Goal: Transaction & Acquisition: Purchase product/service

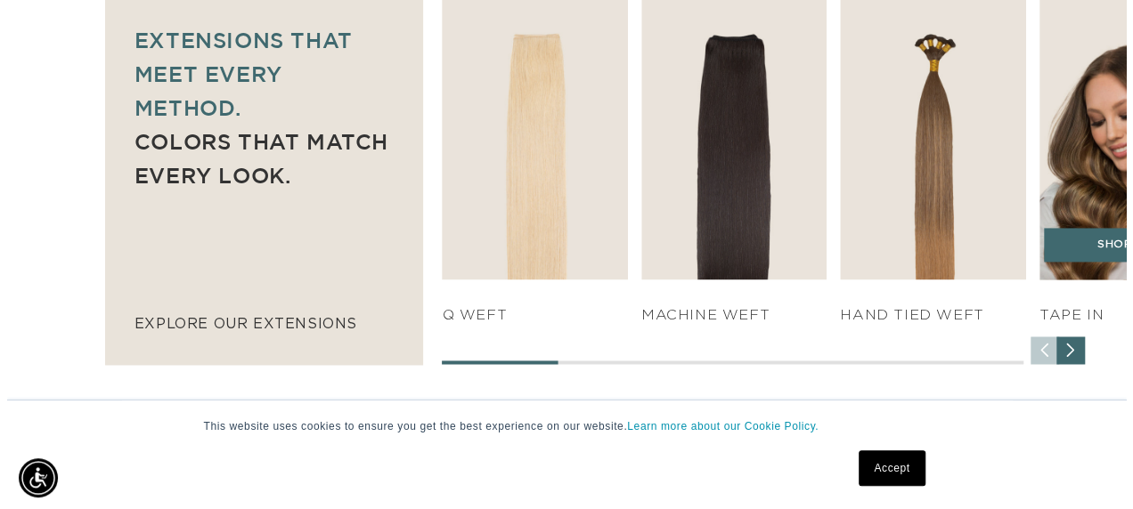
scroll to position [0, 1985]
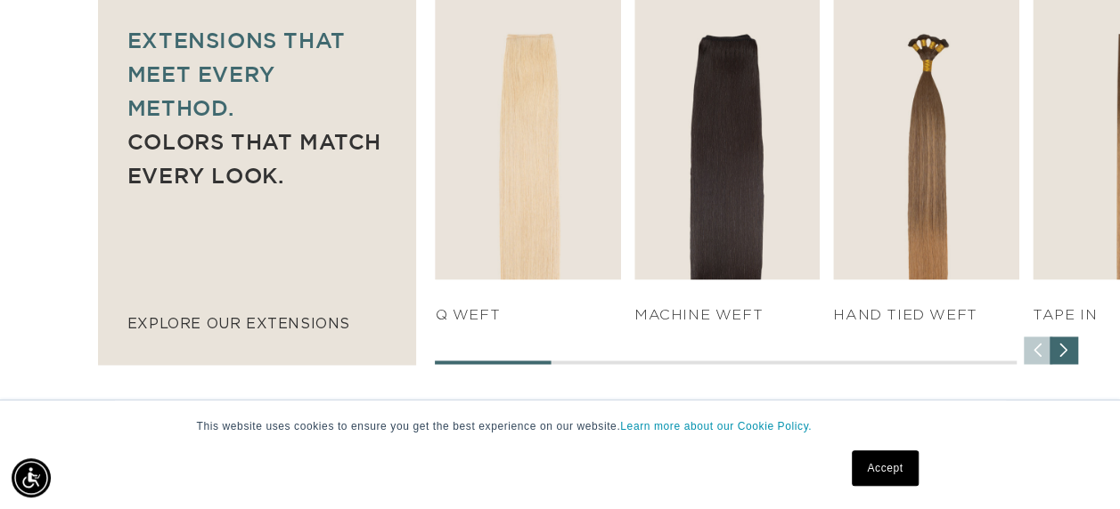
click at [1065, 354] on div "Next slide" at bounding box center [1063, 351] width 29 height 29
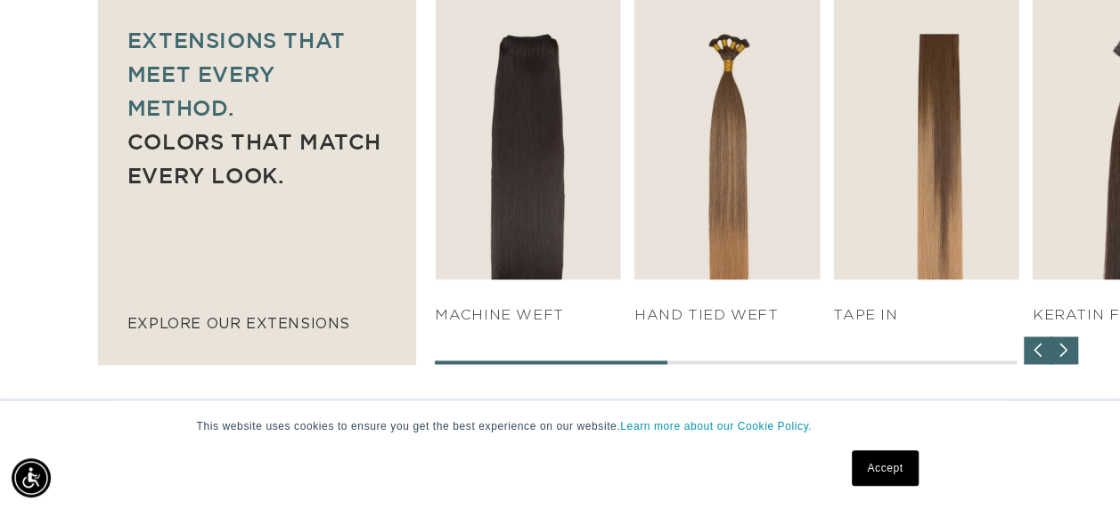
click at [1065, 354] on div "Next slide" at bounding box center [1063, 351] width 29 height 29
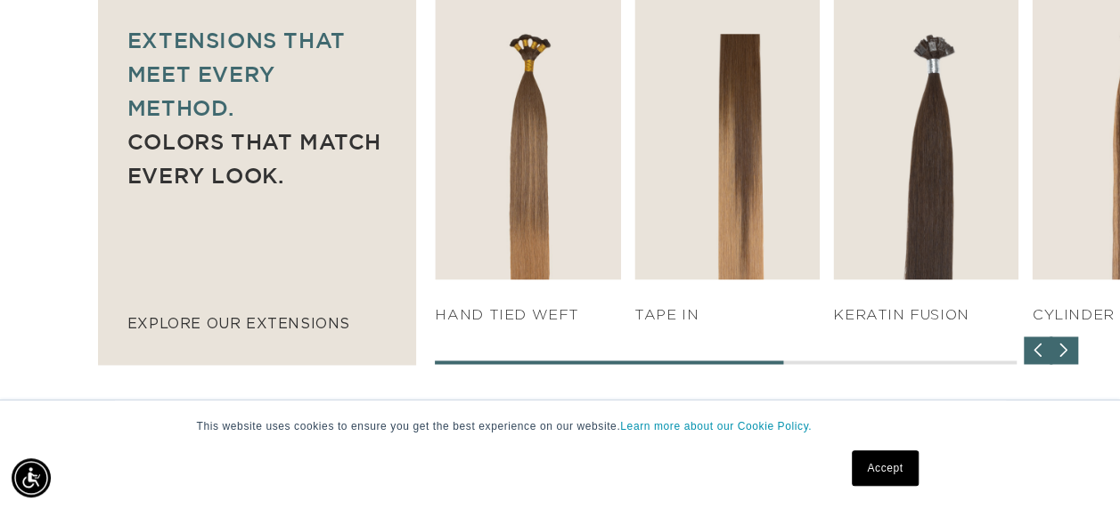
scroll to position [0, 0]
click at [1065, 354] on div "Next slide" at bounding box center [1063, 351] width 29 height 29
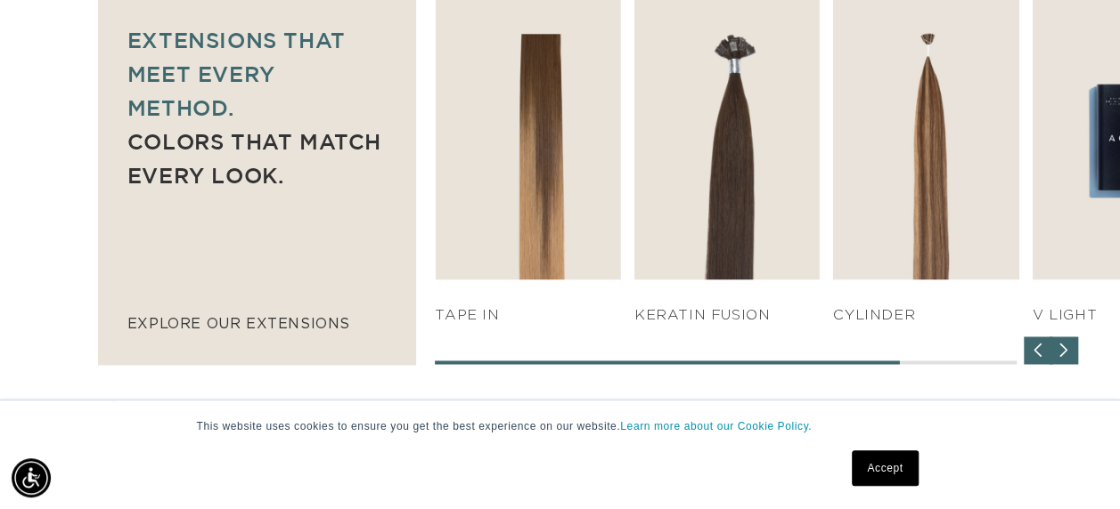
scroll to position [0, 992]
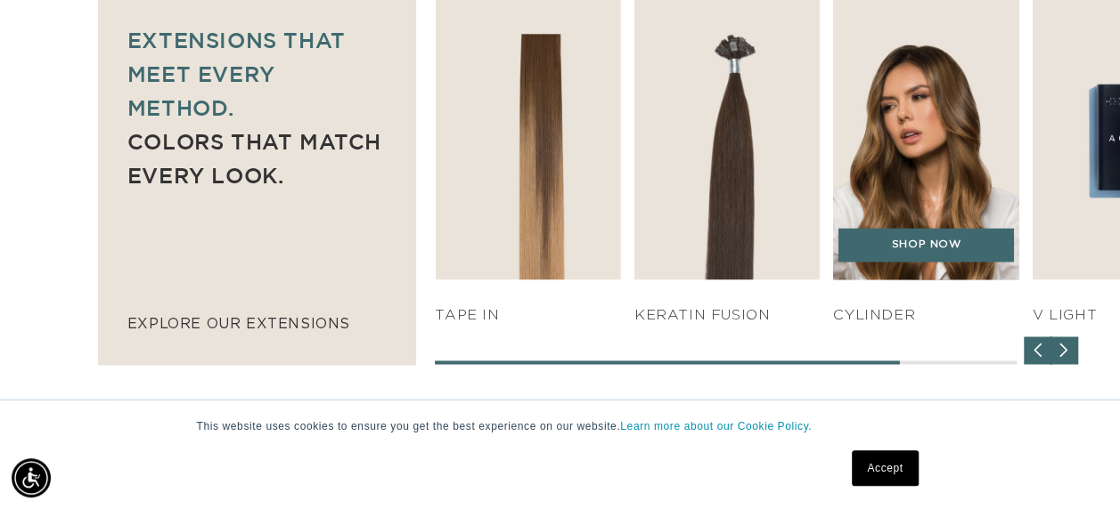
click at [890, 141] on img "6 / 7" at bounding box center [925, 137] width 195 height 297
click at [922, 241] on link "SHOP NOW" at bounding box center [925, 245] width 175 height 34
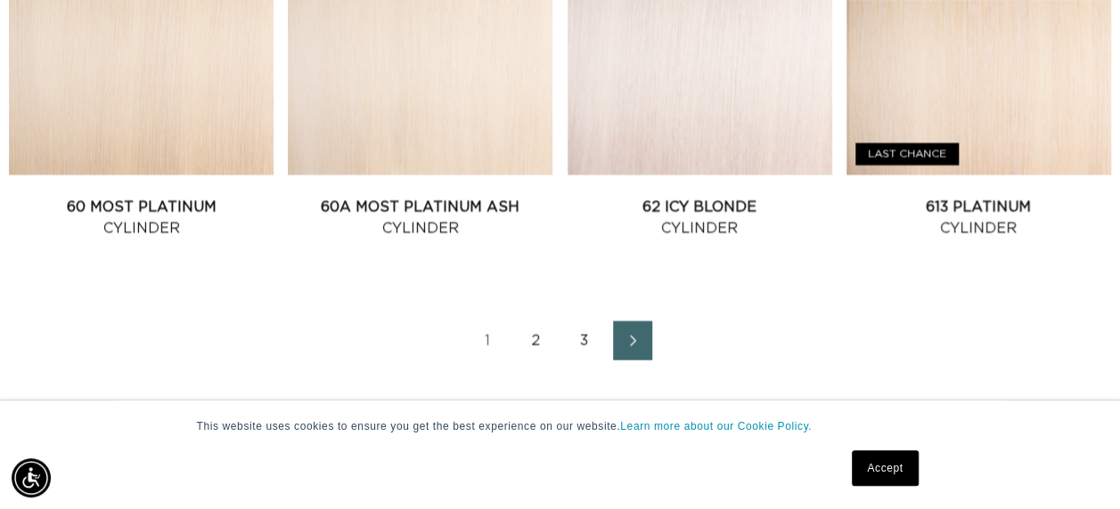
scroll to position [2138, 0]
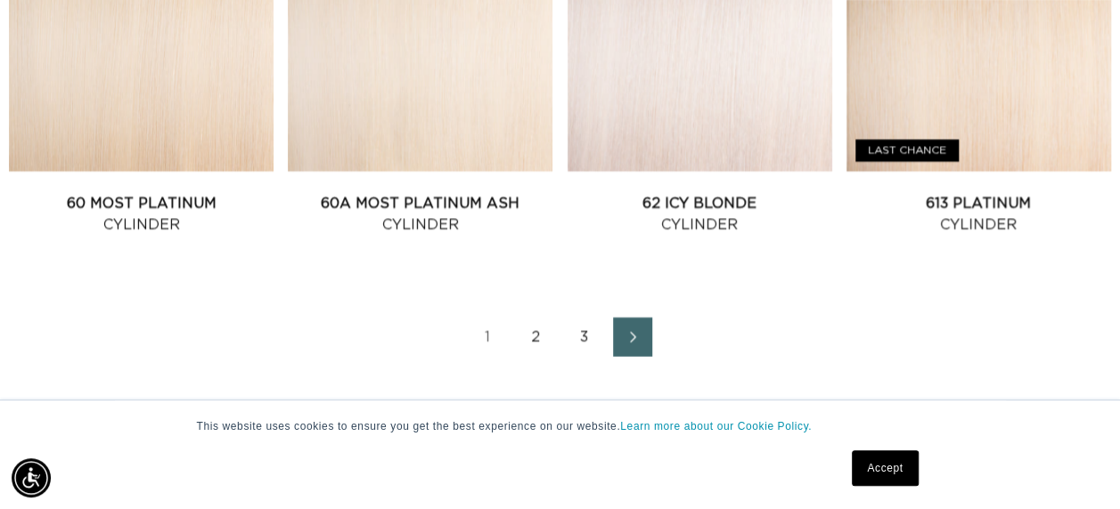
click at [542, 349] on link "2" at bounding box center [536, 337] width 39 height 39
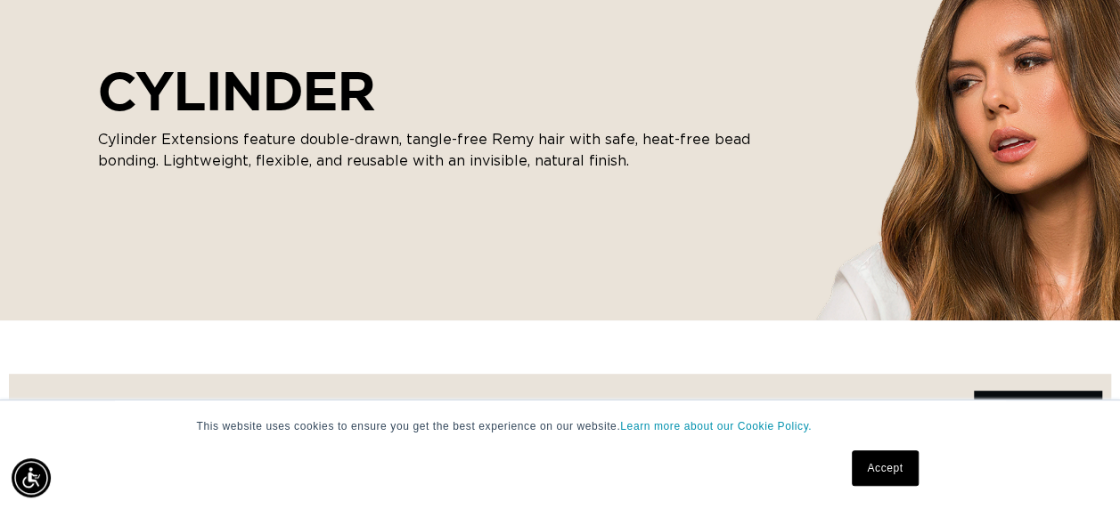
scroll to position [267, 0]
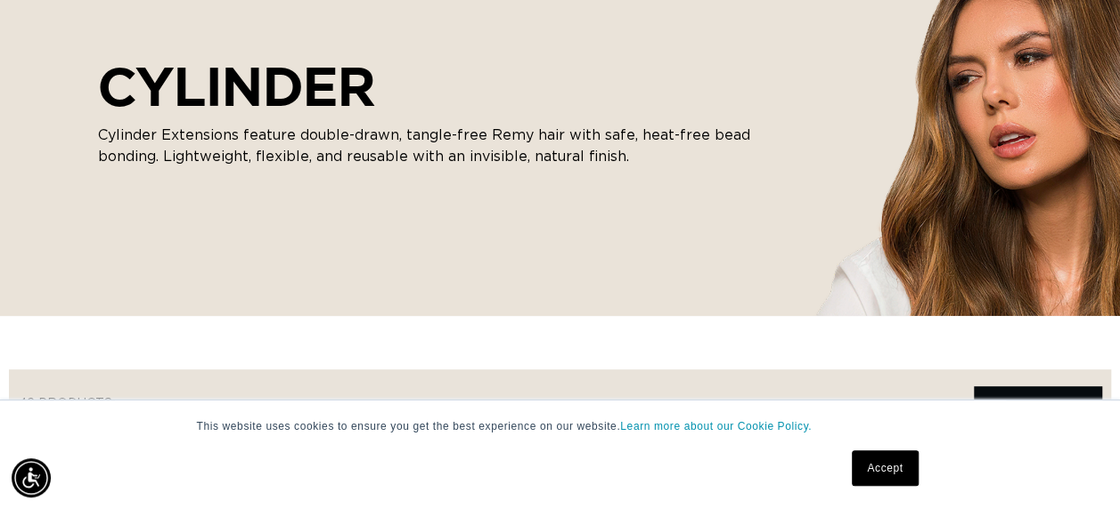
click at [889, 451] on link "Accept" at bounding box center [884, 469] width 66 height 36
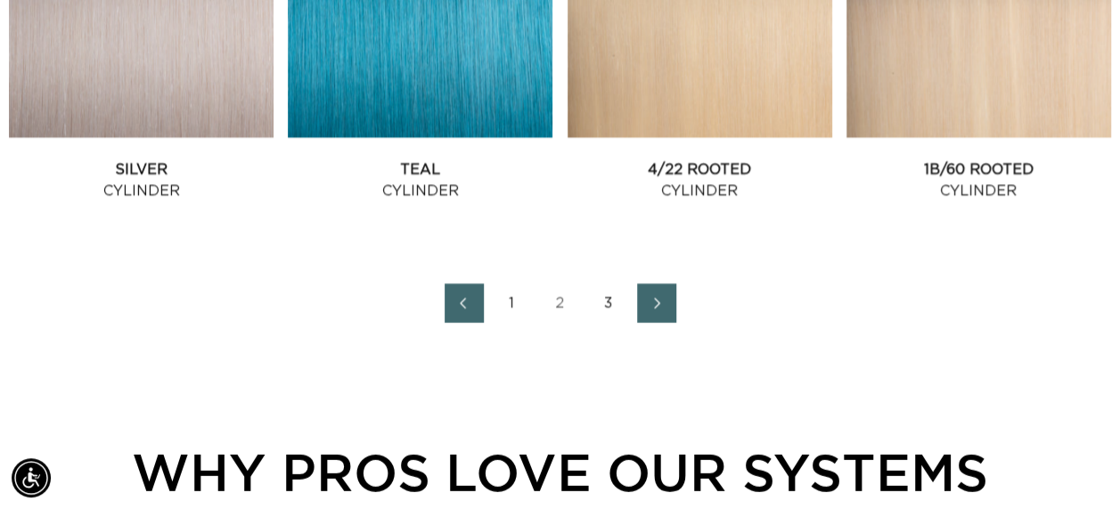
scroll to position [0, 1985]
click at [655, 305] on icon "Next page" at bounding box center [657, 303] width 23 height 12
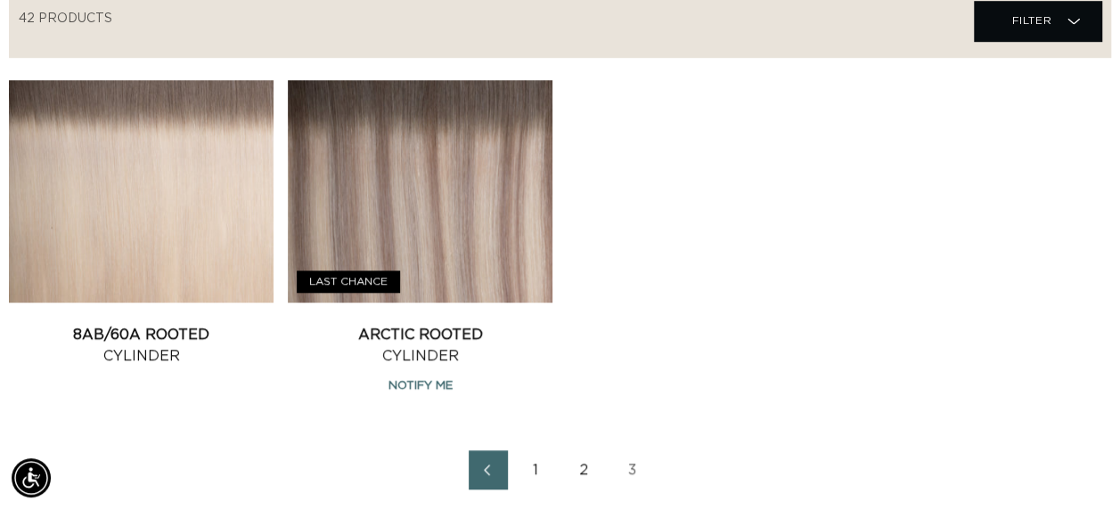
scroll to position [0, 1985]
click at [584, 475] on link "2" at bounding box center [584, 470] width 39 height 39
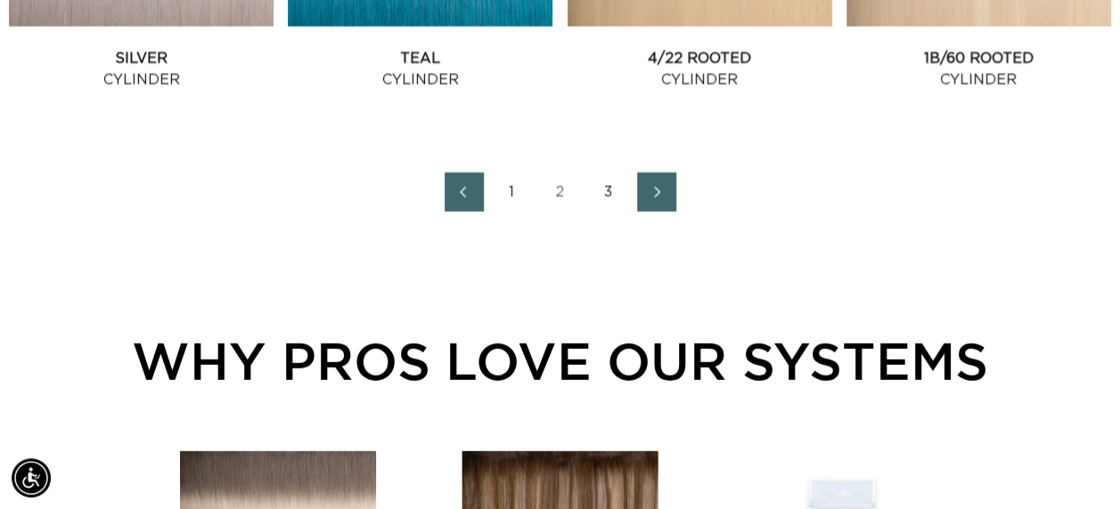
scroll to position [2199, 0]
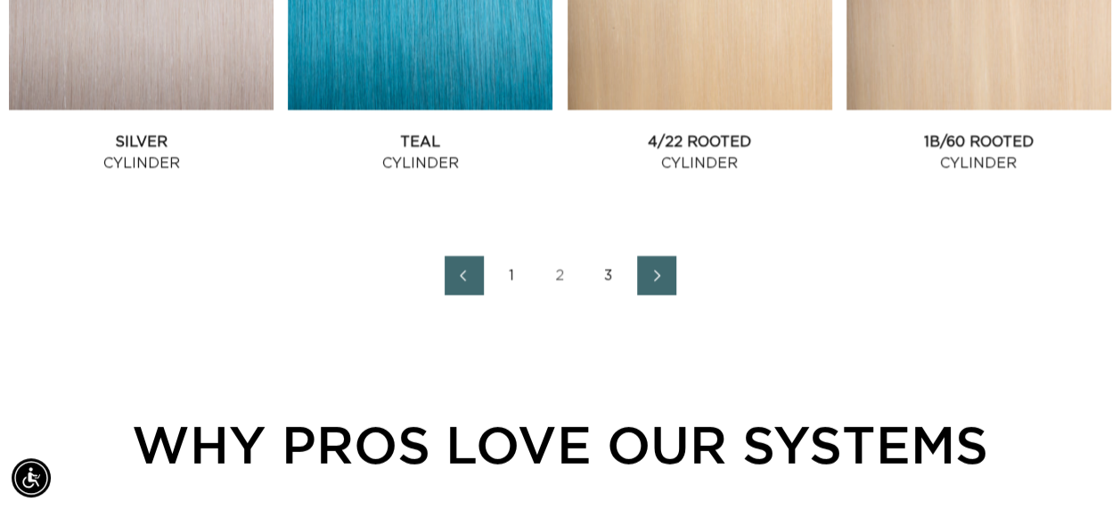
click at [660, 271] on icon "Next page" at bounding box center [657, 276] width 23 height 12
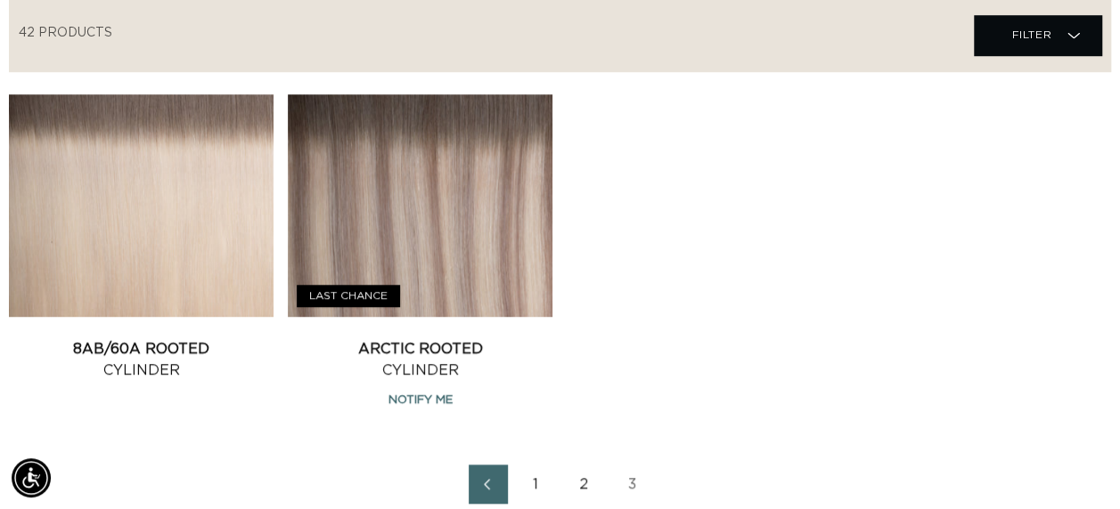
scroll to position [0, 992]
click at [365, 338] on link "Arctic Rooted Cylinder" at bounding box center [420, 359] width 265 height 43
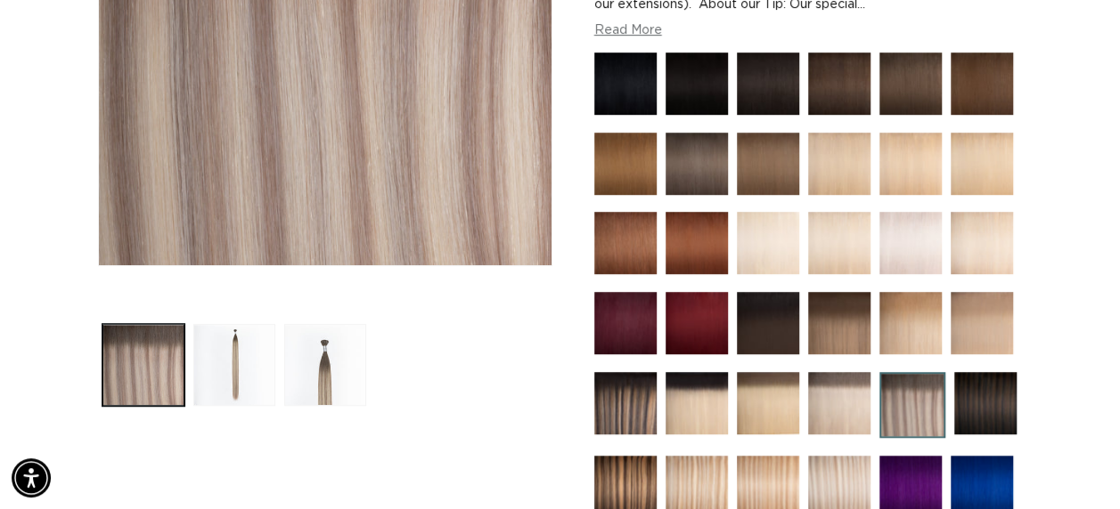
scroll to position [266, 0]
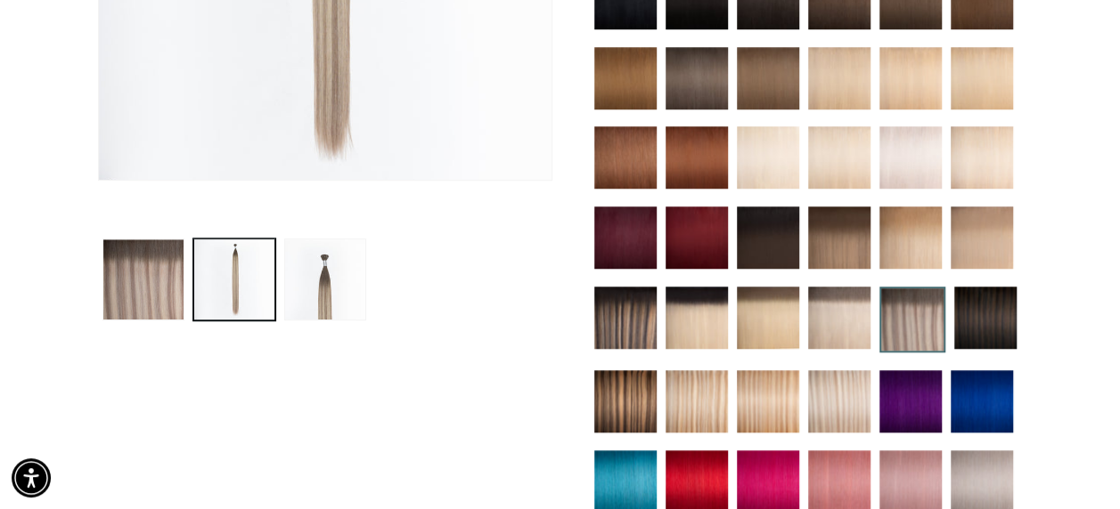
scroll to position [0, 992]
click at [329, 303] on button "Load image 3 in gallery view" at bounding box center [325, 280] width 82 height 82
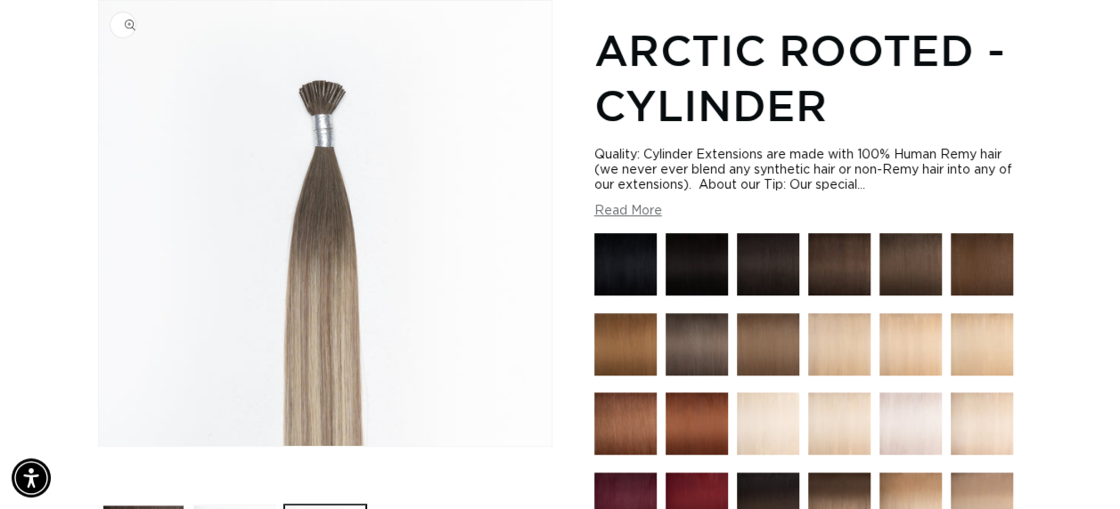
scroll to position [0, 0]
